Goal: Task Accomplishment & Management: Use online tool/utility

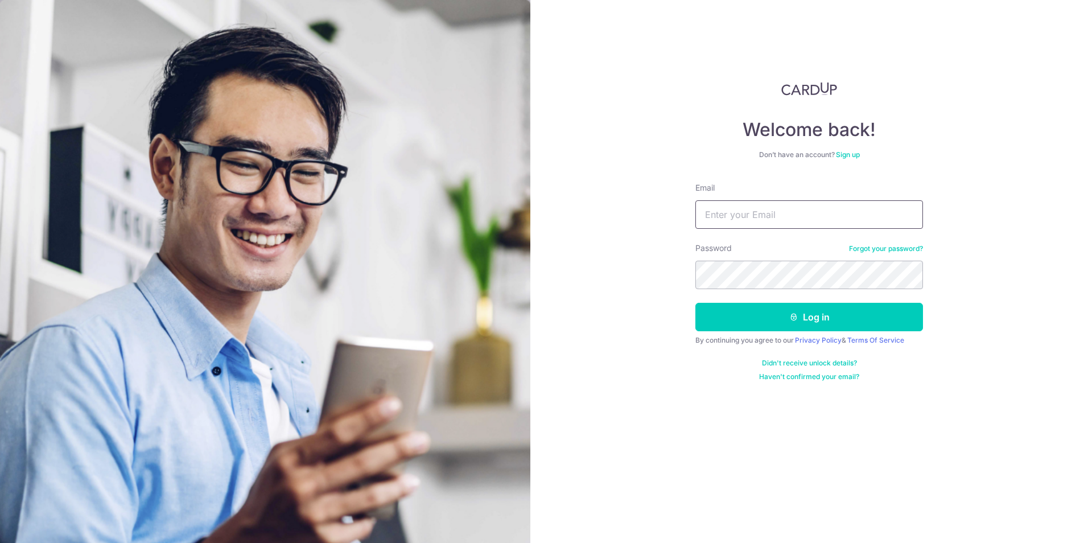
click at [771, 213] on input "Email" at bounding box center [809, 214] width 228 height 28
type input "[PERSON_NAME][EMAIL_ADDRESS][DOMAIN_NAME]"
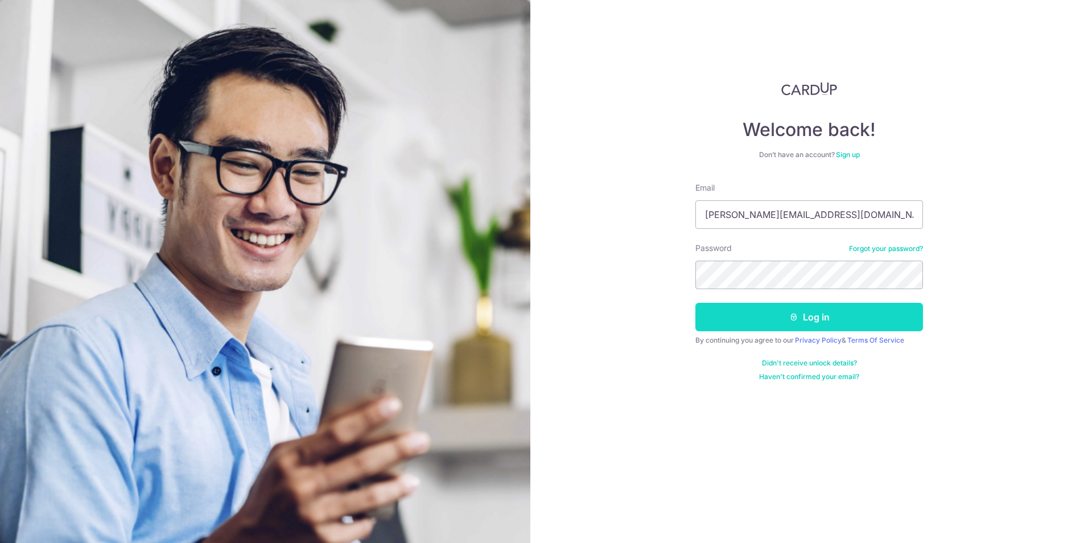
click at [807, 326] on button "Log in" at bounding box center [809, 317] width 228 height 28
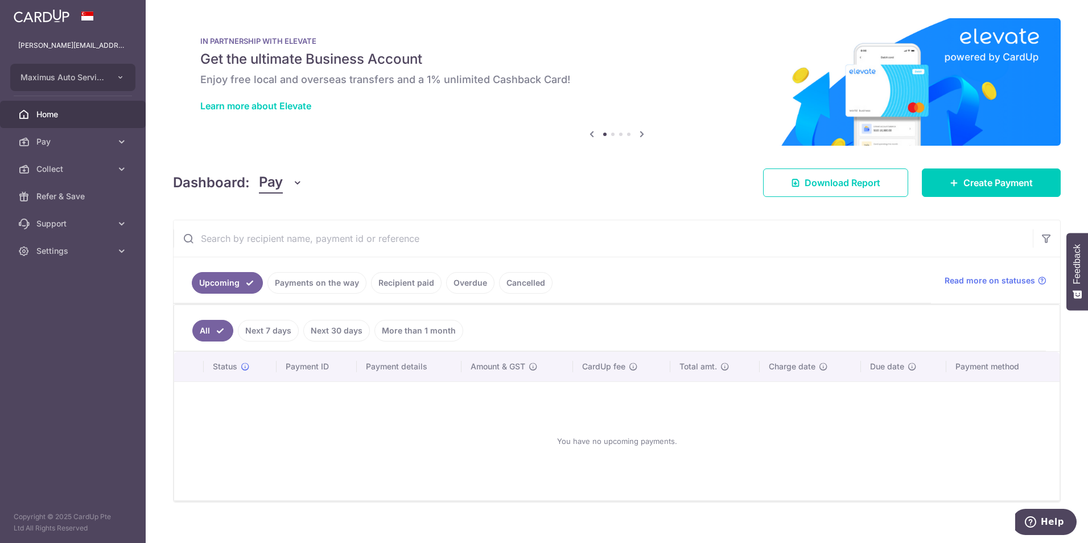
click at [282, 176] on button "Pay" at bounding box center [281, 183] width 44 height 22
click at [278, 245] on link "Collect" at bounding box center [318, 241] width 118 height 27
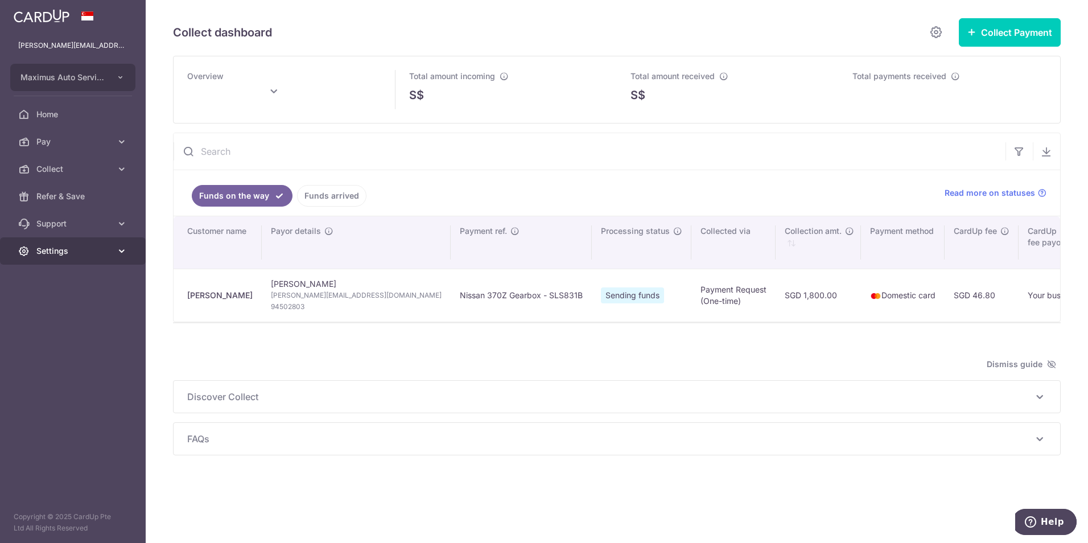
click at [92, 252] on span "Settings" at bounding box center [73, 250] width 75 height 11
click at [53, 305] on span "Logout" at bounding box center [73, 305] width 75 height 11
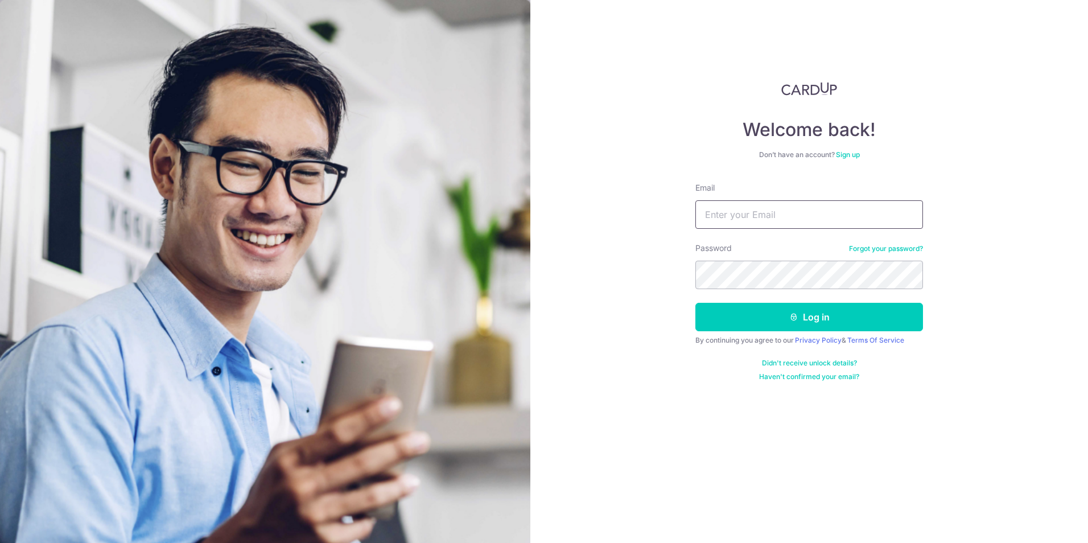
click at [803, 223] on input "Email" at bounding box center [809, 214] width 228 height 28
type input "[PERSON_NAME][EMAIL_ADDRESS][DOMAIN_NAME]"
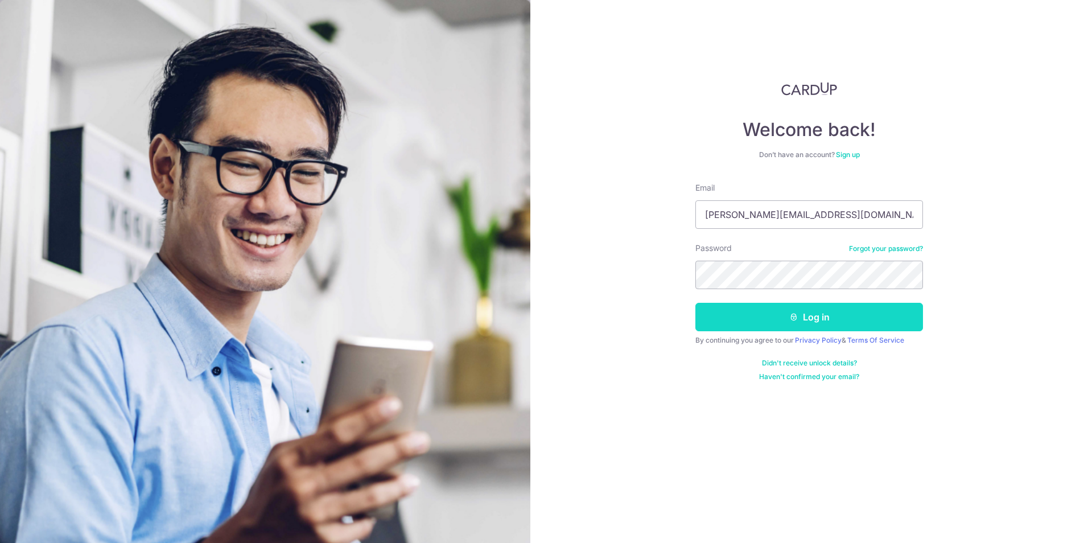
click at [788, 328] on button "Log in" at bounding box center [809, 317] width 228 height 28
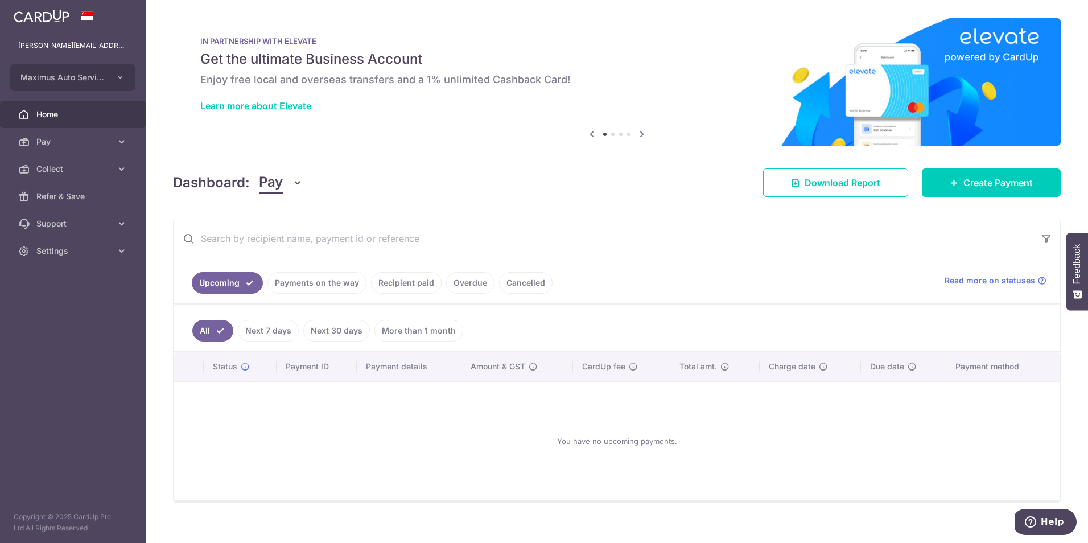
click at [273, 190] on span "Pay" at bounding box center [271, 183] width 24 height 22
click at [283, 237] on link "Collect" at bounding box center [318, 241] width 118 height 27
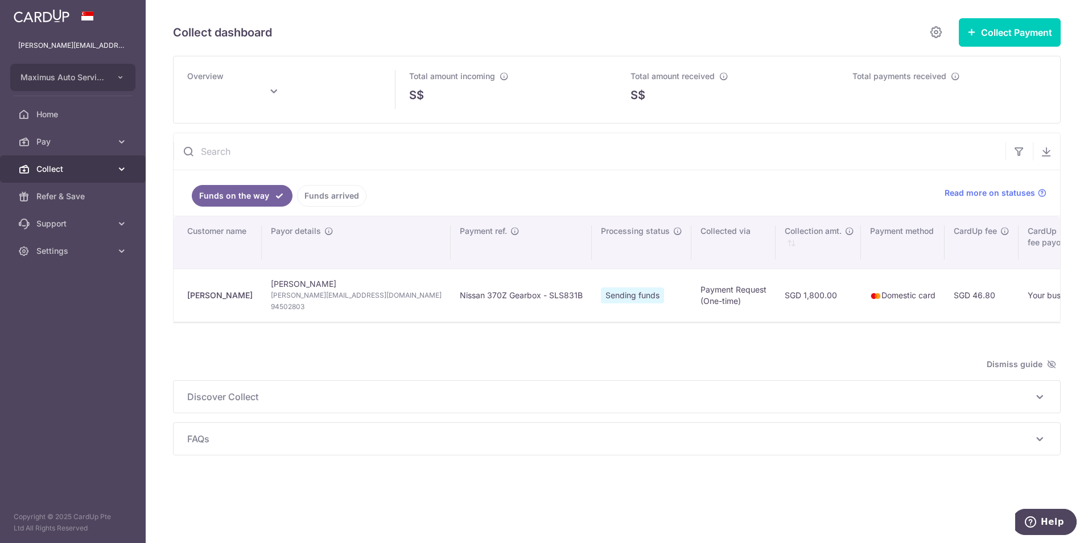
click at [94, 159] on link "Collect" at bounding box center [73, 168] width 146 height 27
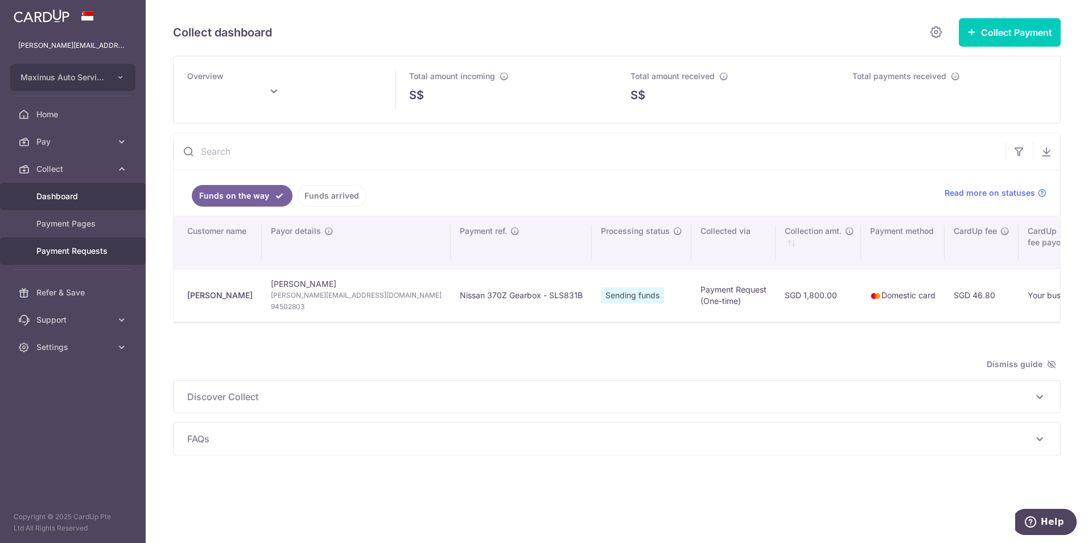
click at [61, 255] on span "Payment Requests" at bounding box center [73, 250] width 75 height 11
